Goal: Information Seeking & Learning: Learn about a topic

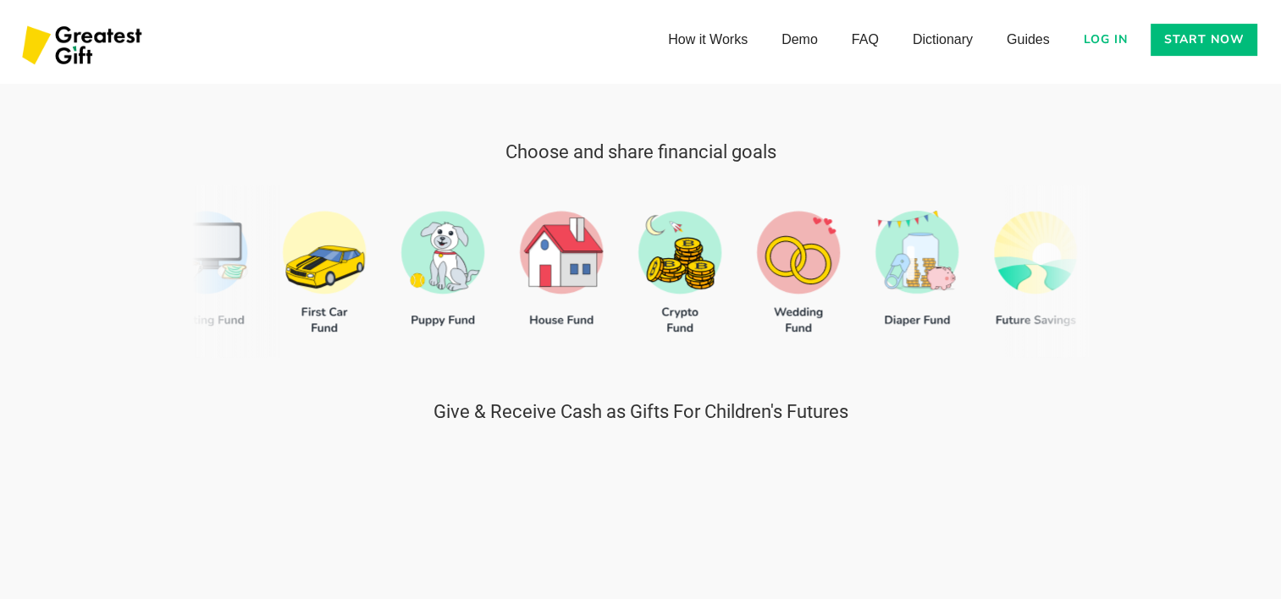
scroll to position [677, 0]
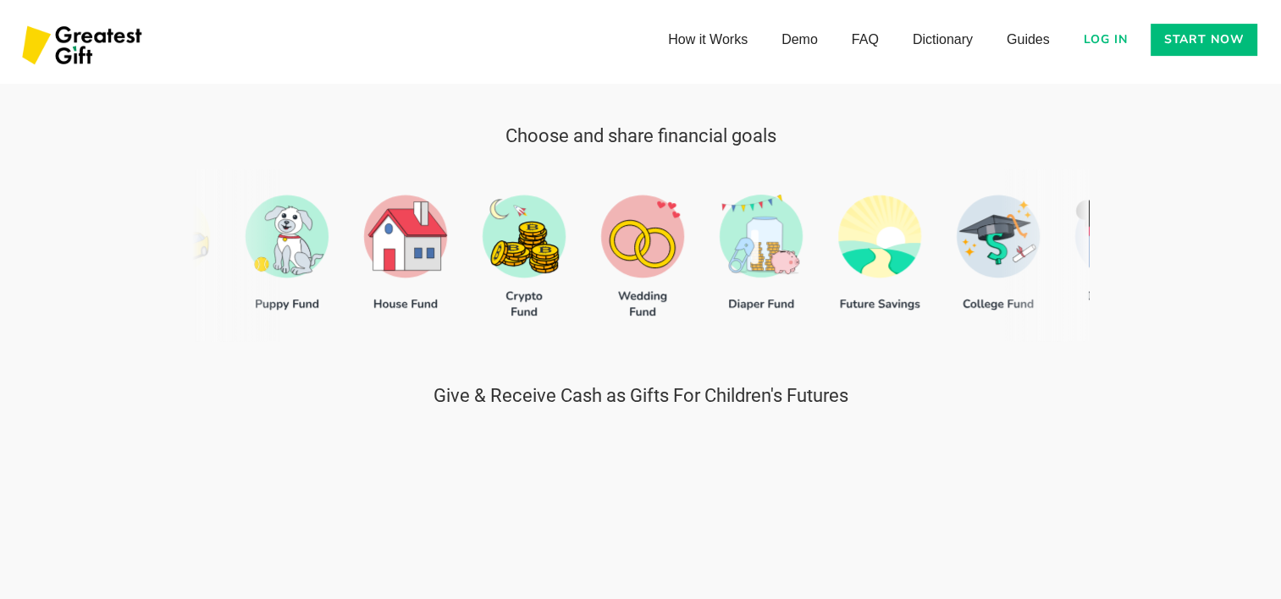
click at [1002, 254] on div at bounding box center [640, 255] width 897 height 172
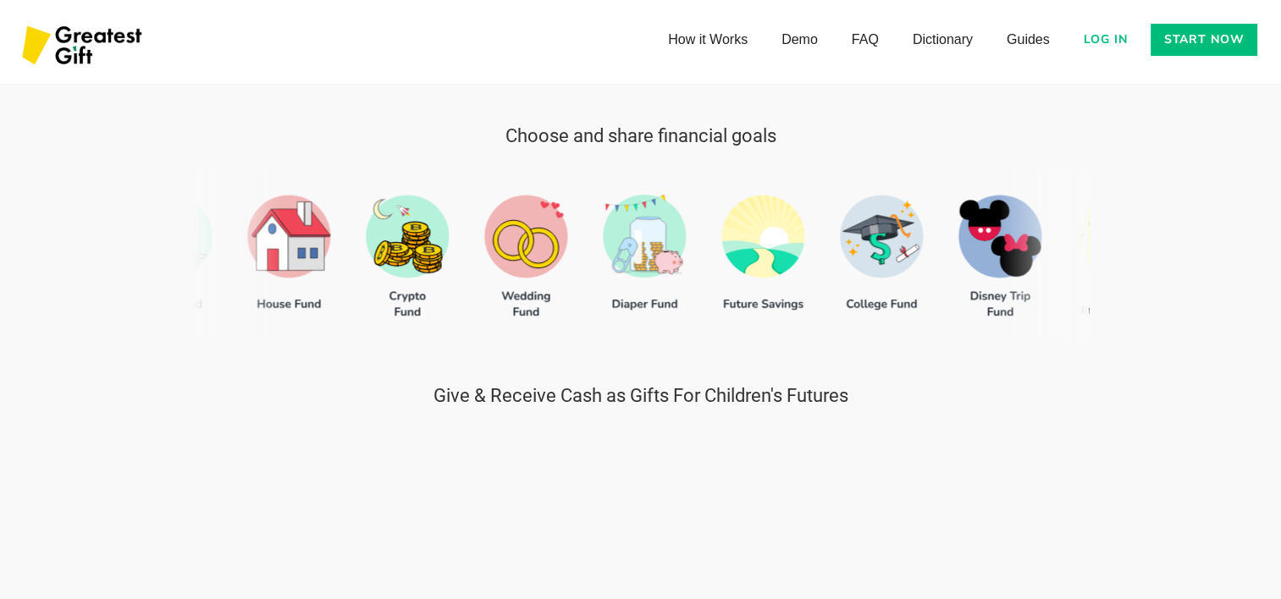
click at [912, 302] on div at bounding box center [640, 255] width 897 height 172
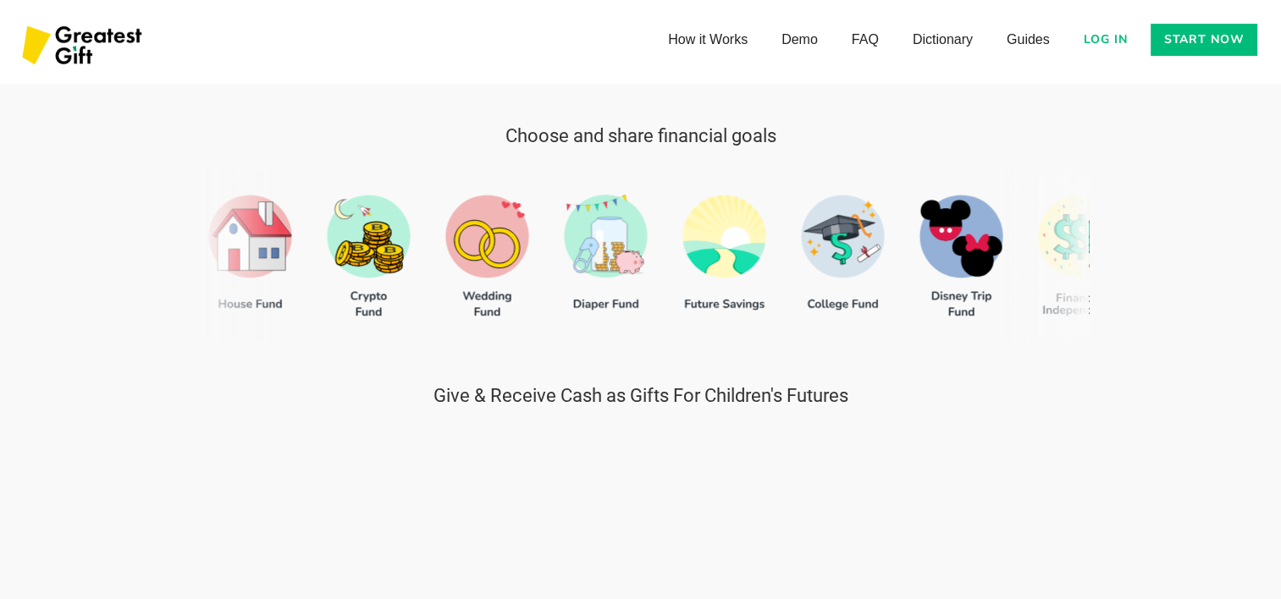
click at [840, 237] on div at bounding box center [640, 255] width 897 height 172
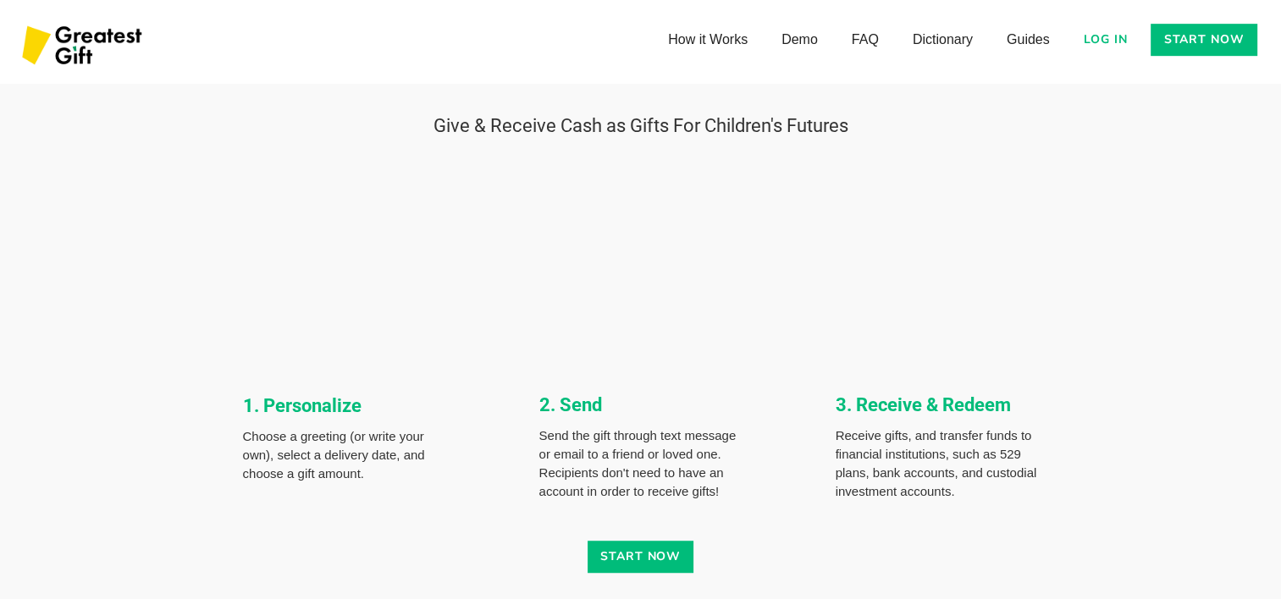
scroll to position [1016, 0]
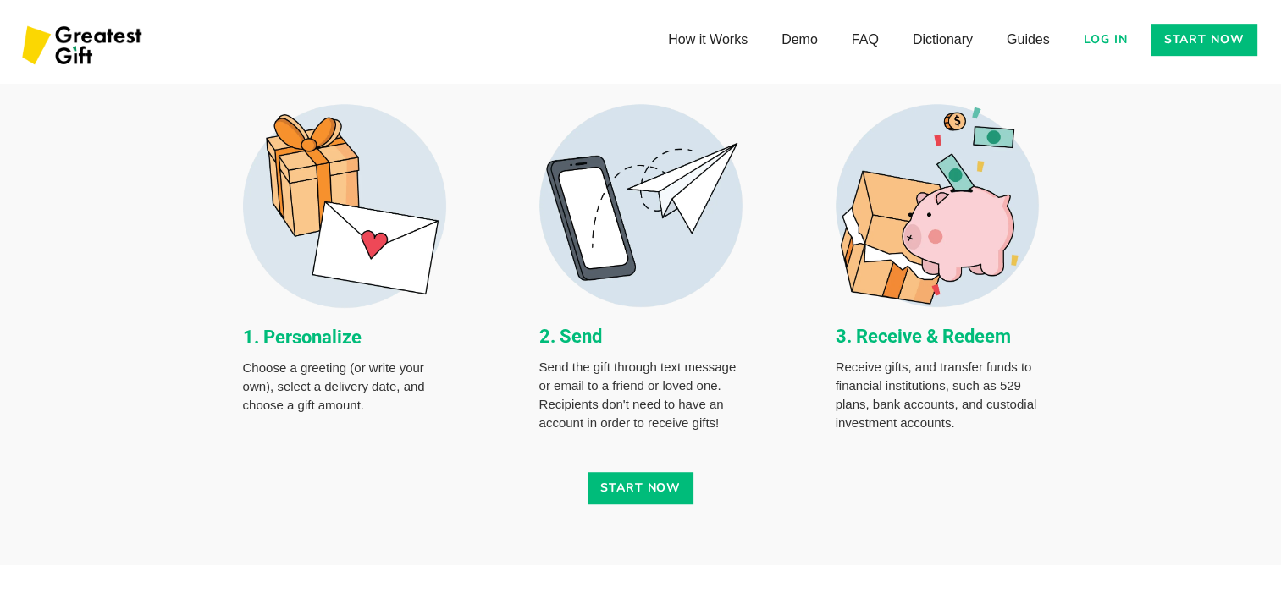
click at [629, 495] on link "Start now" at bounding box center [641, 488] width 107 height 32
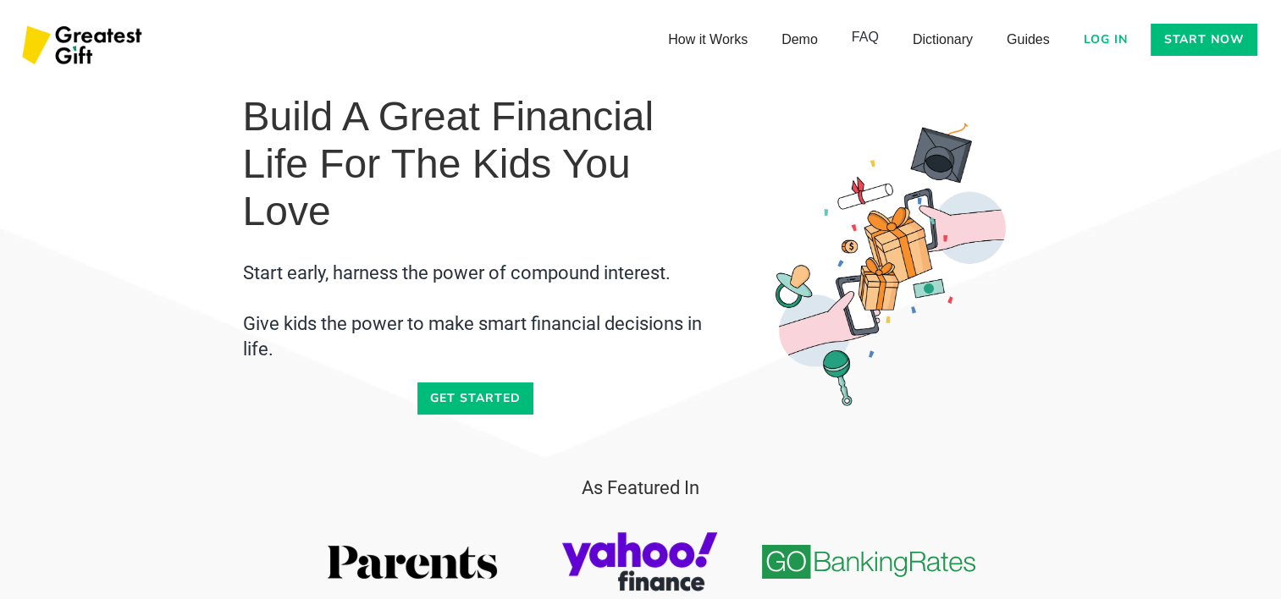
click at [870, 37] on link "FAQ" at bounding box center [865, 37] width 61 height 34
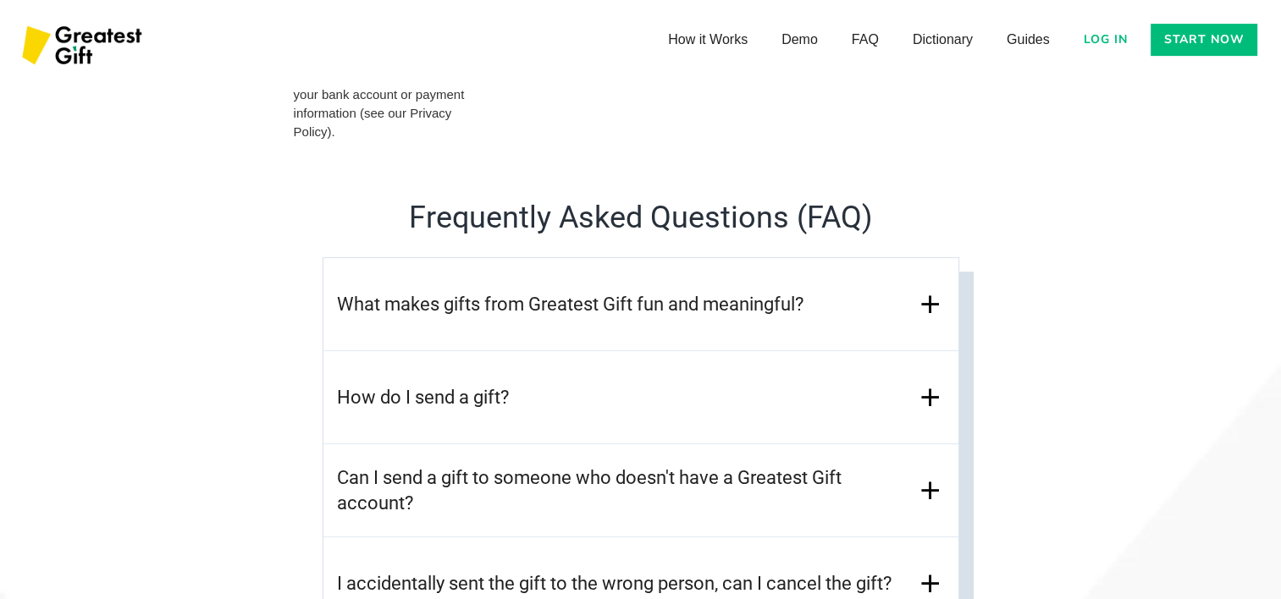
scroll to position [7176, 0]
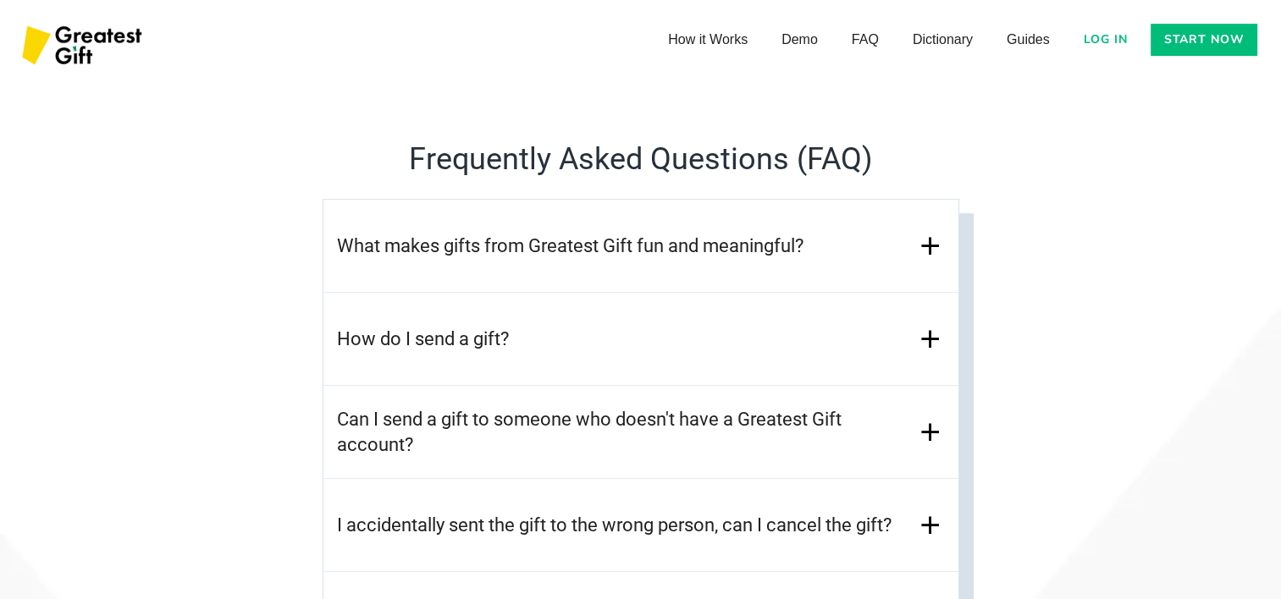
click at [931, 247] on img at bounding box center [930, 246] width 30 height 30
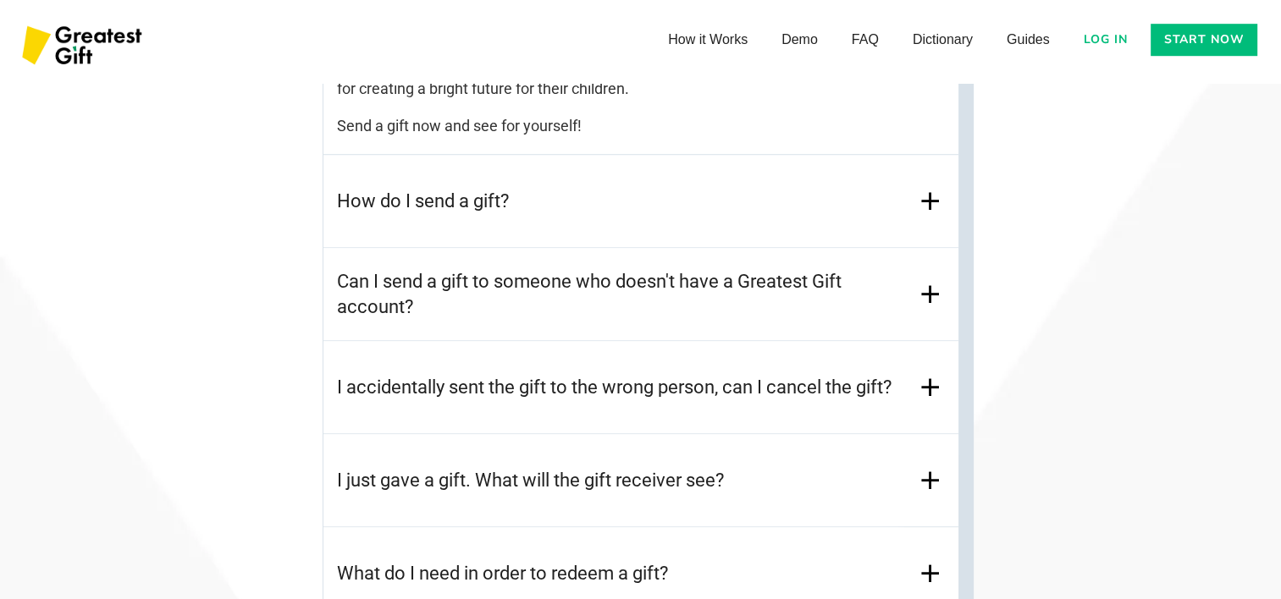
scroll to position [7599, 0]
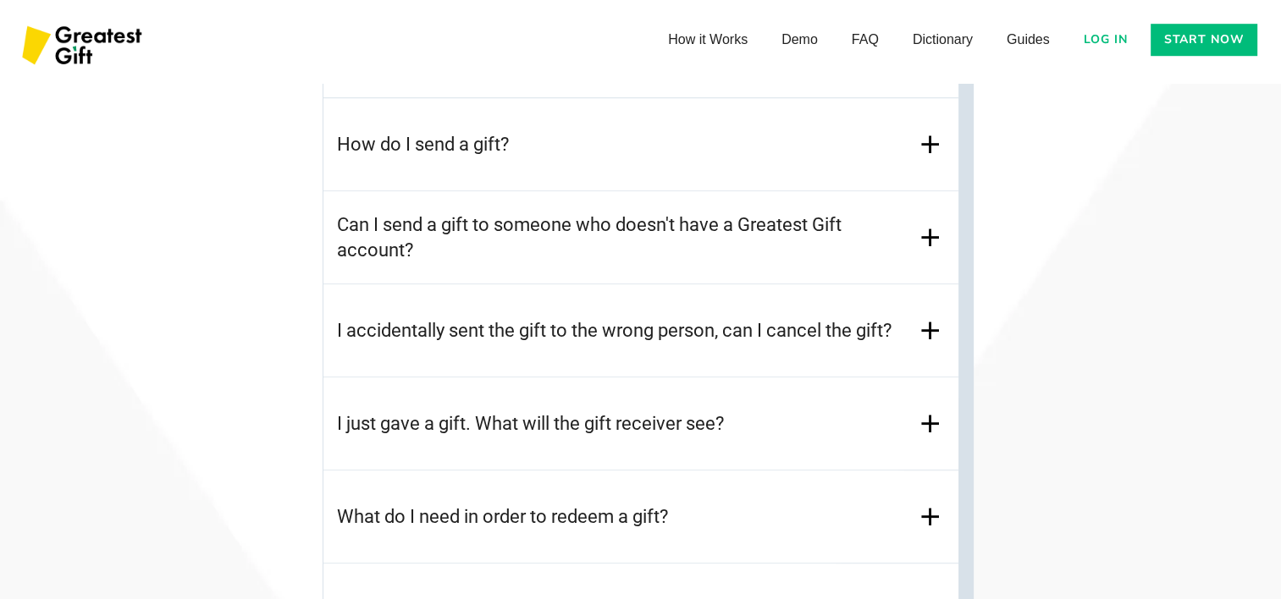
click at [932, 142] on img at bounding box center [930, 145] width 30 height 30
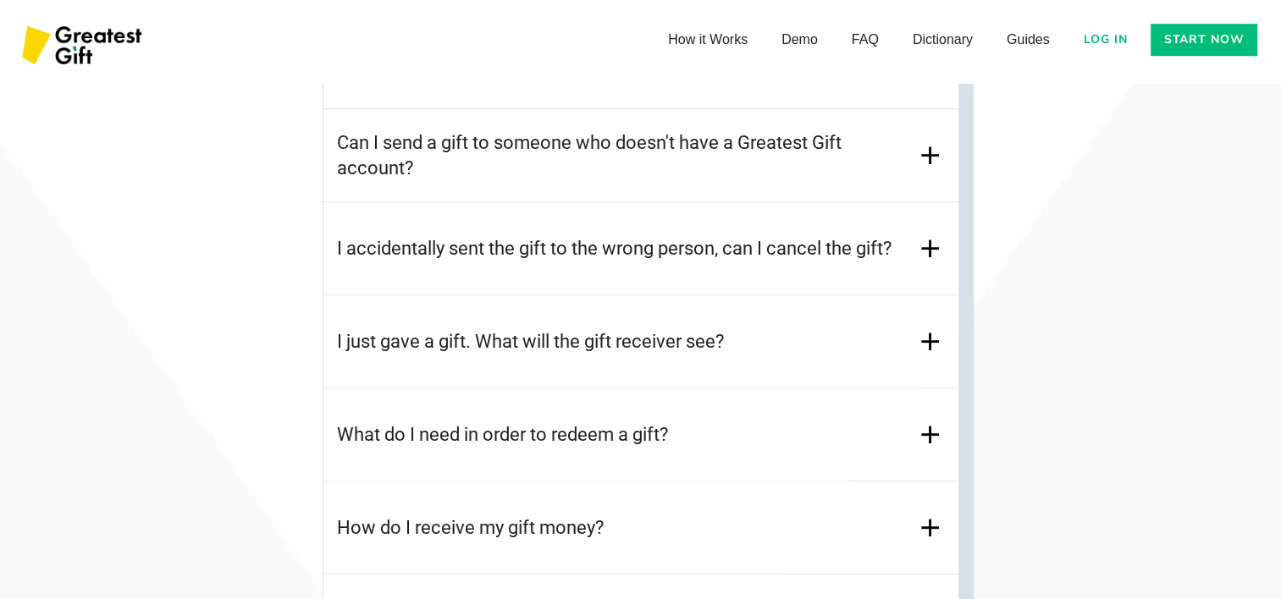
scroll to position [7684, 0]
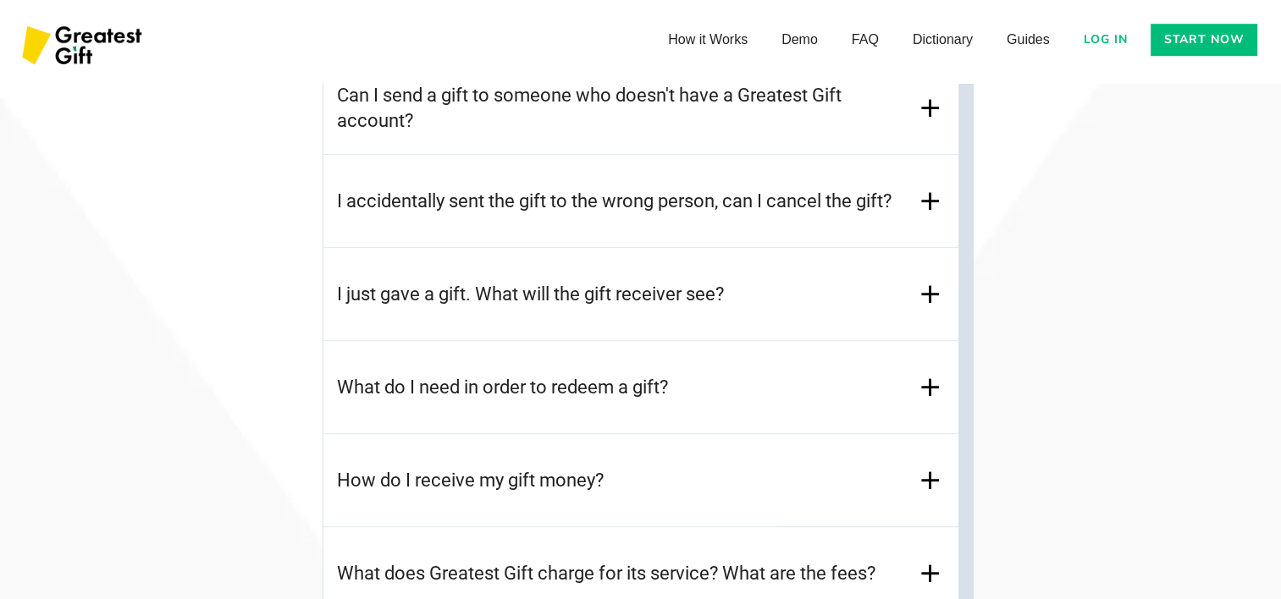
click at [672, 291] on h3 "I just gave a gift. What will the gift receiver see?" at bounding box center [530, 294] width 387 height 25
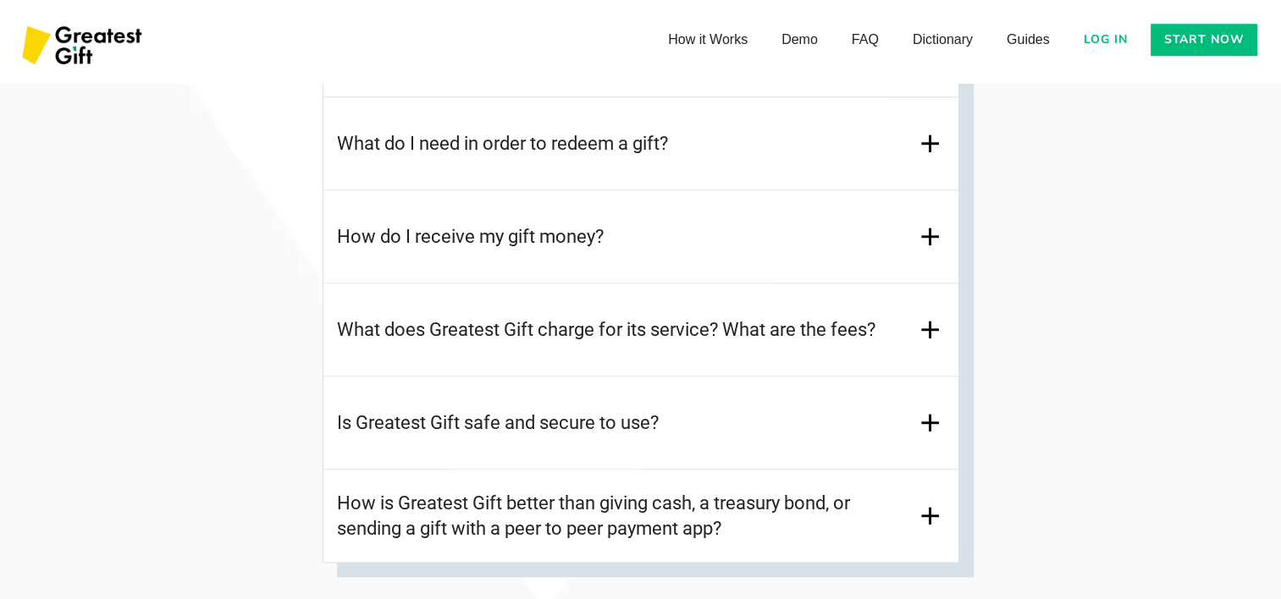
scroll to position [8023, 0]
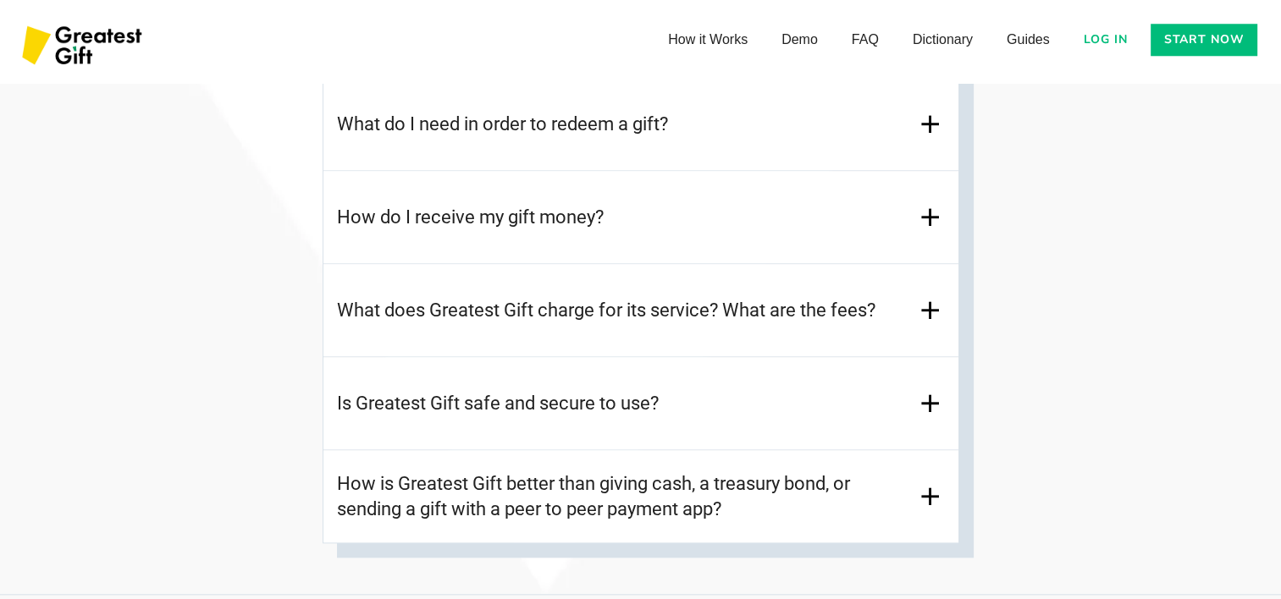
click at [697, 312] on h3 "What does Greatest Gift charge for its service? What are the fees?" at bounding box center [606, 310] width 539 height 25
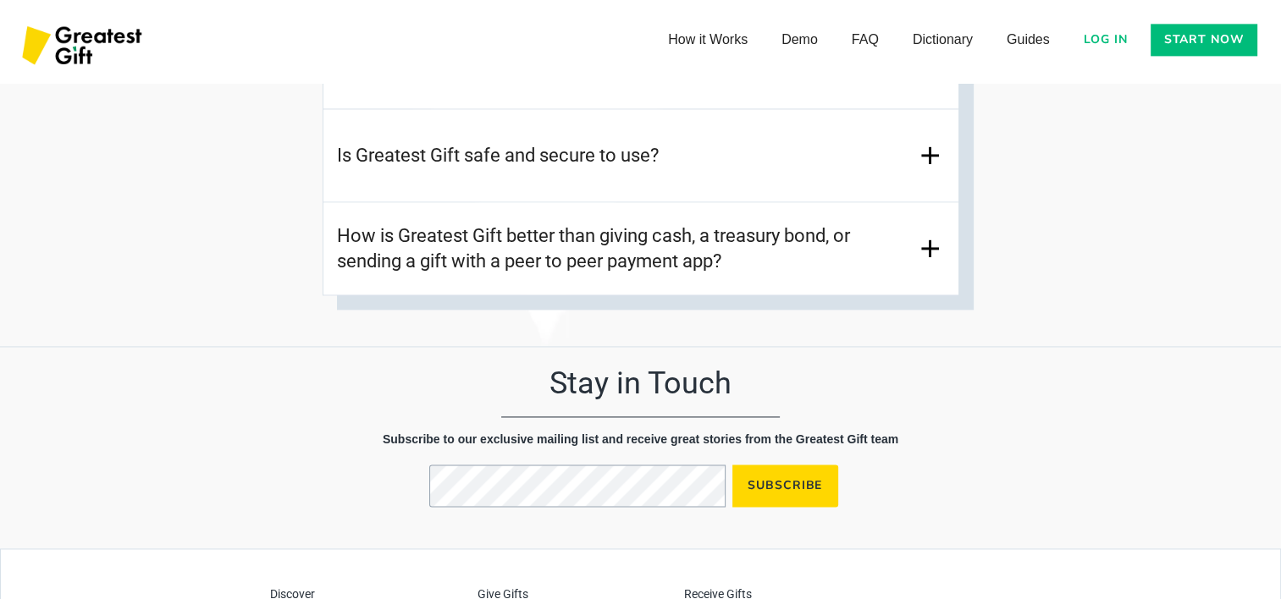
scroll to position [8785, 0]
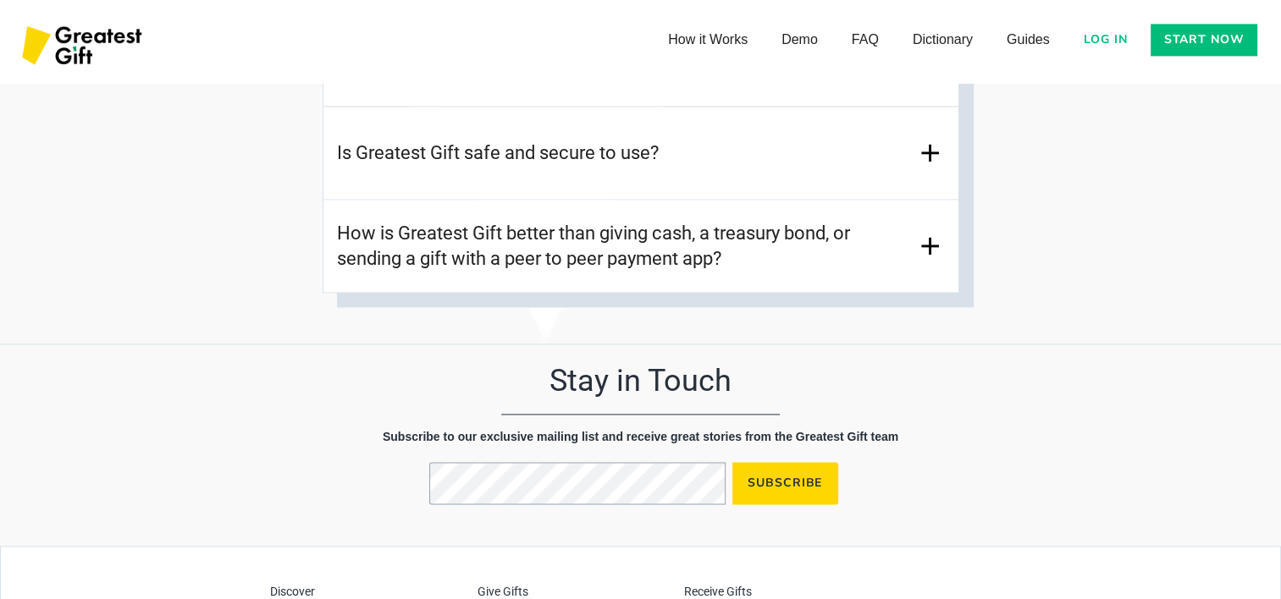
click at [928, 244] on img at bounding box center [930, 246] width 30 height 30
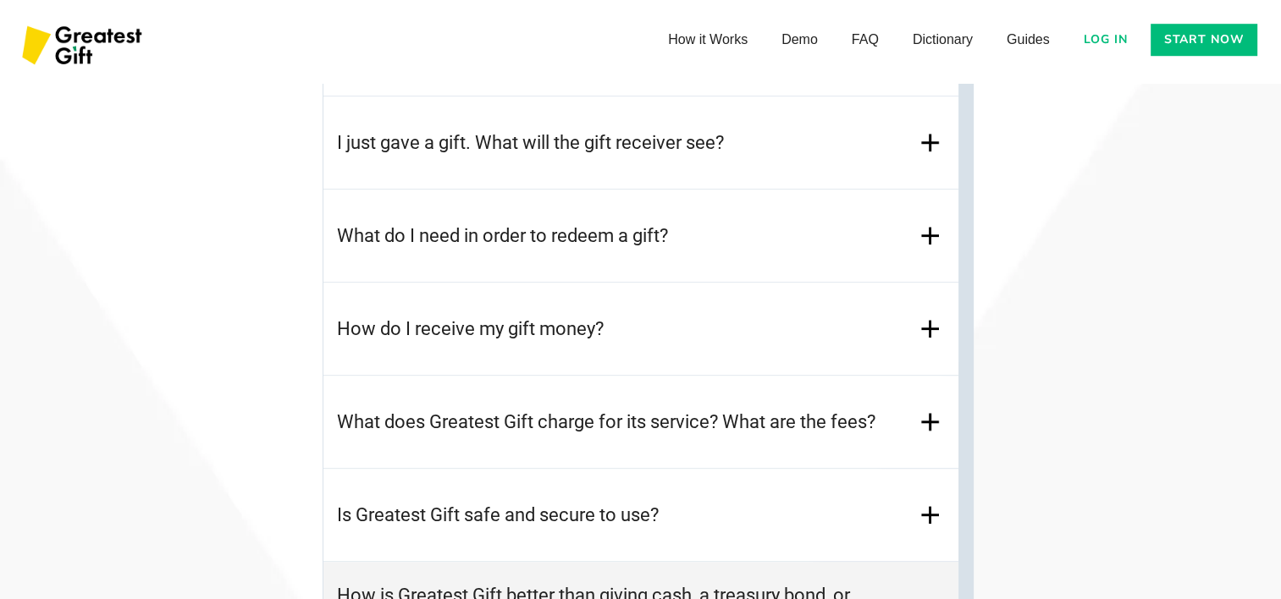
scroll to position [7306, 0]
